Goal: Task Accomplishment & Management: Complete application form

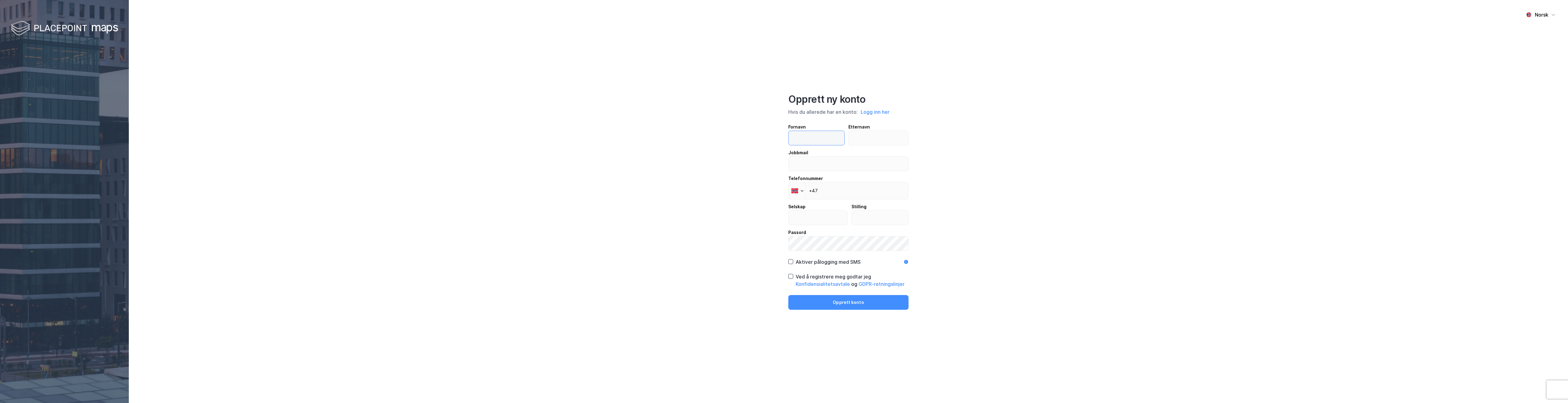
click at [813, 137] on input "text" at bounding box center [817, 138] width 56 height 14
type input "[PERSON_NAME]"
type input "Hegrand"
type input "[PERSON_NAME][EMAIL_ADDRESS][DOMAIN_NAME][PERSON_NAME]"
type input "[PHONE_NUMBER]"
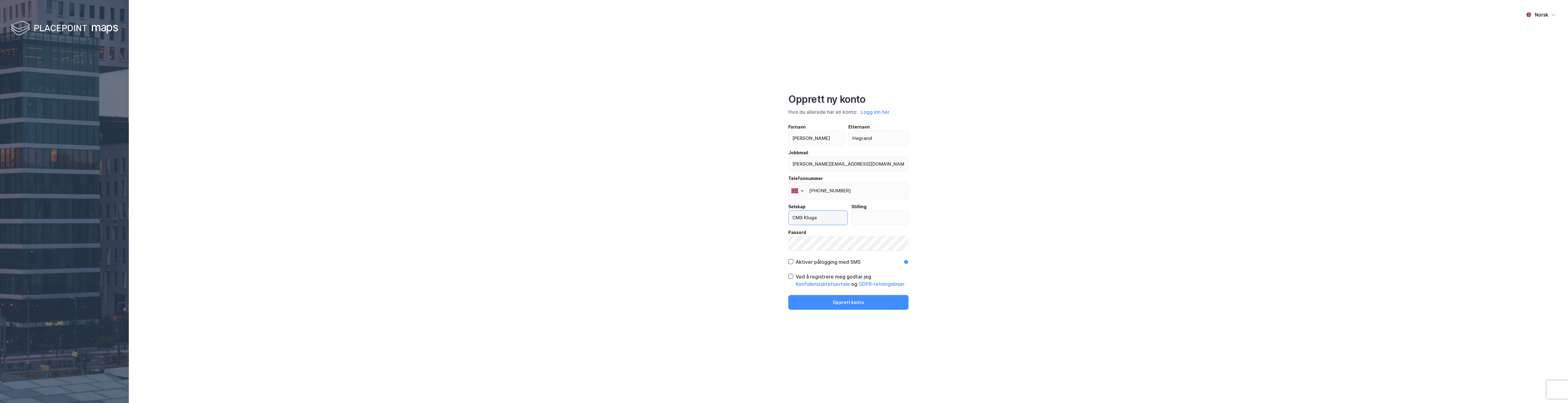
type input "CMS Kluge"
type input "Advokatfullmektig"
click at [791, 275] on icon at bounding box center [791, 276] width 4 height 4
click at [803, 299] on button "Opprett konto" at bounding box center [849, 303] width 121 height 15
